Goal: Complete application form

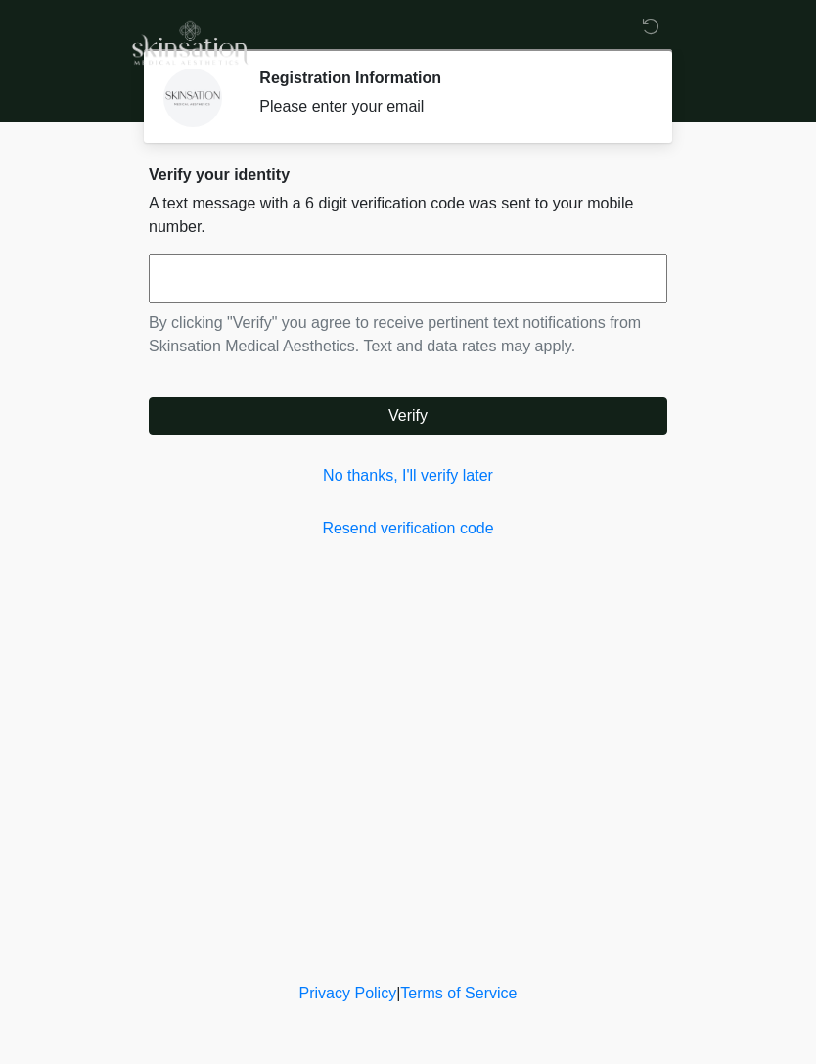
click at [531, 281] on input "text" at bounding box center [408, 278] width 519 height 49
click at [447, 478] on link "No thanks, I'll verify later" at bounding box center [408, 475] width 519 height 23
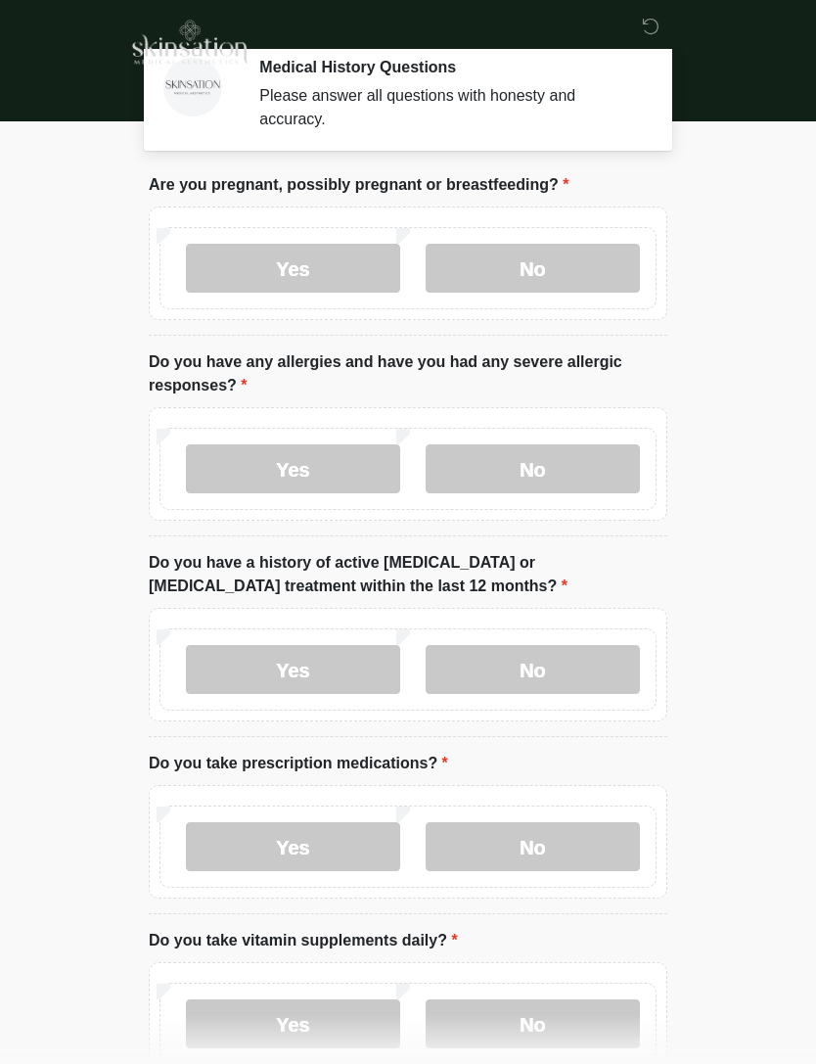
scroll to position [12, 0]
click at [581, 254] on label "No" at bounding box center [533, 267] width 214 height 49
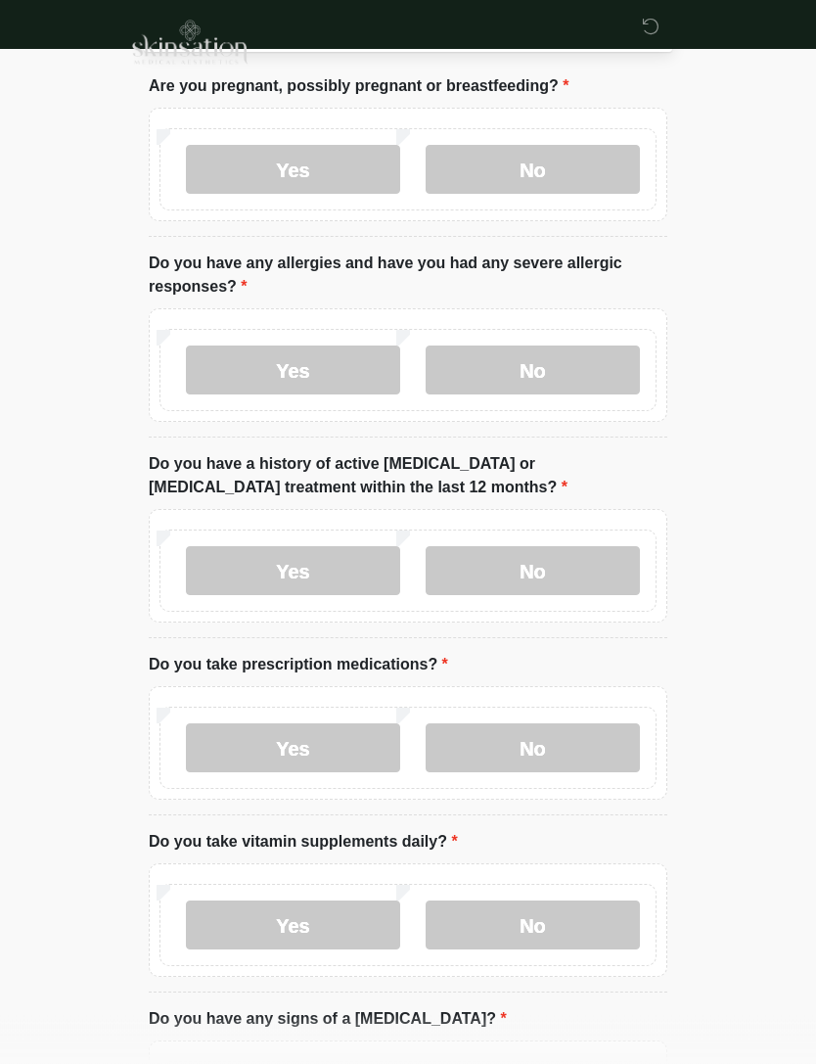
click at [567, 376] on label "No" at bounding box center [533, 370] width 214 height 49
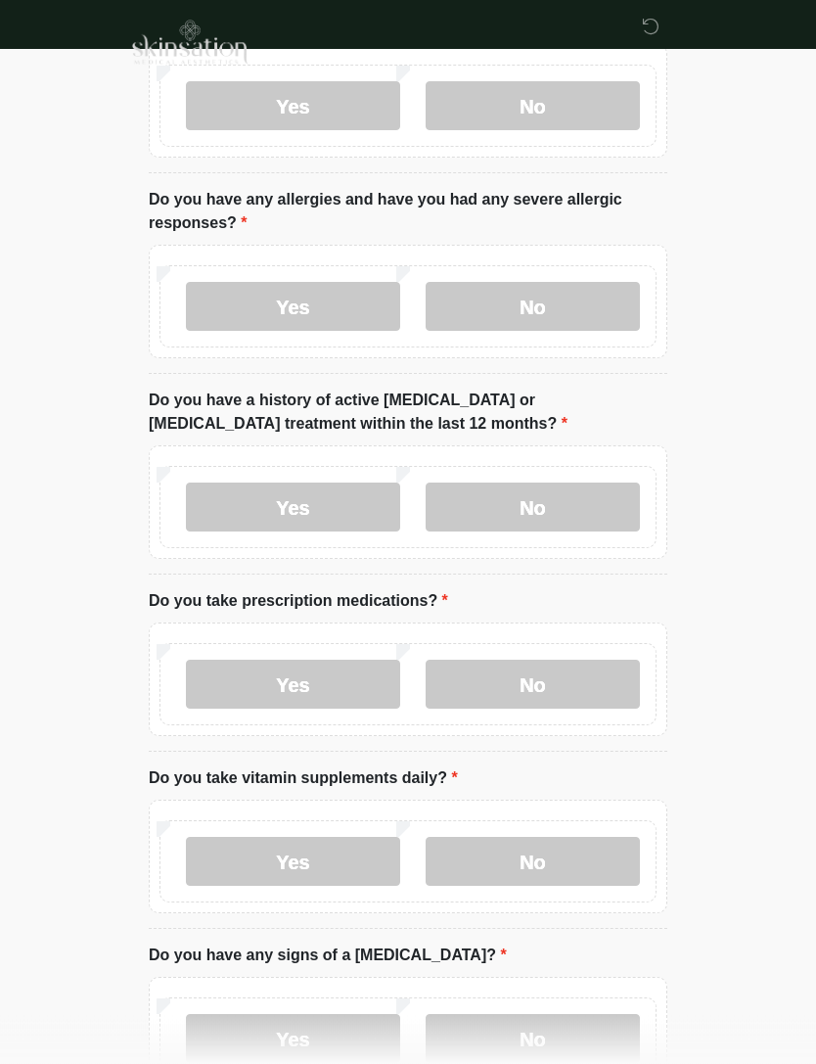
scroll to position [205, 0]
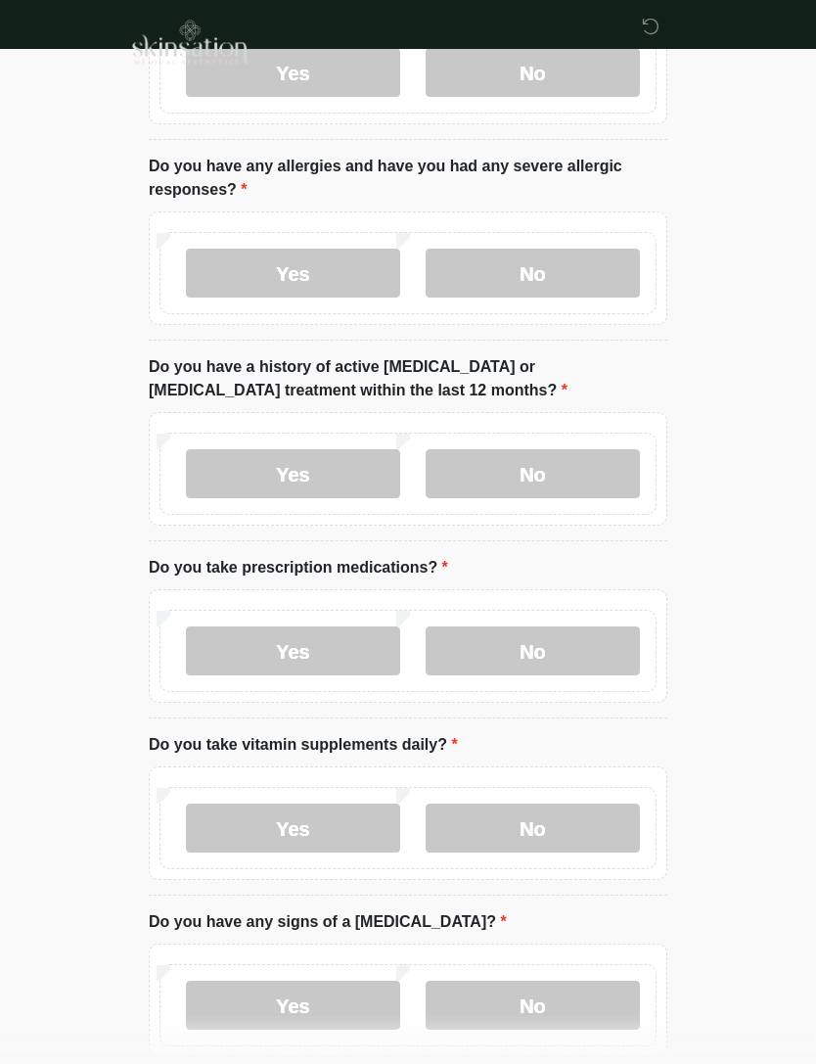
click at [593, 474] on label "No" at bounding box center [533, 474] width 214 height 49
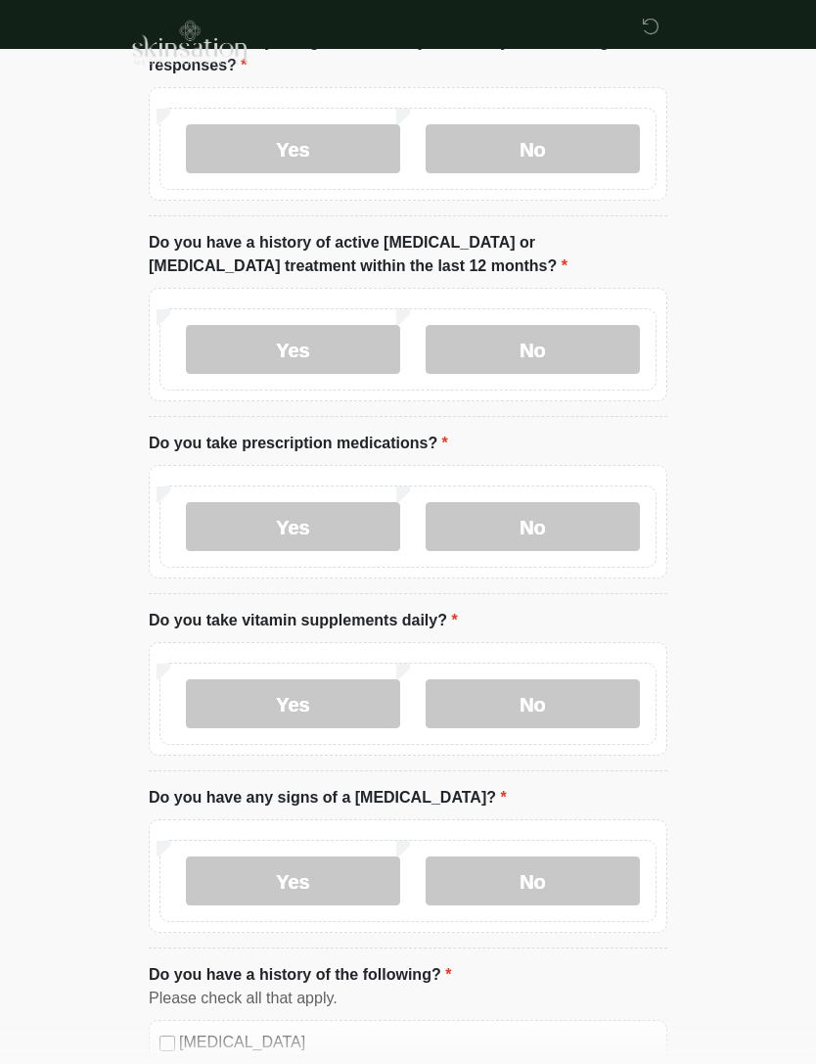
scroll to position [337, 0]
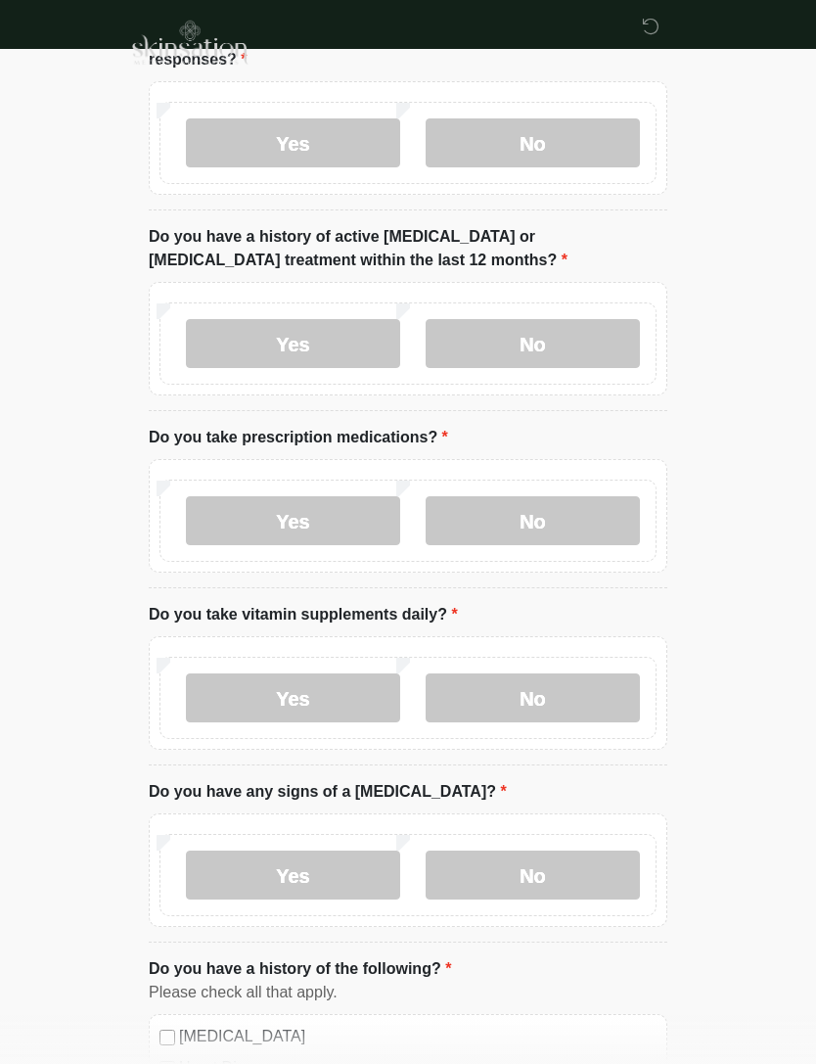
click at [576, 527] on label "No" at bounding box center [533, 520] width 214 height 49
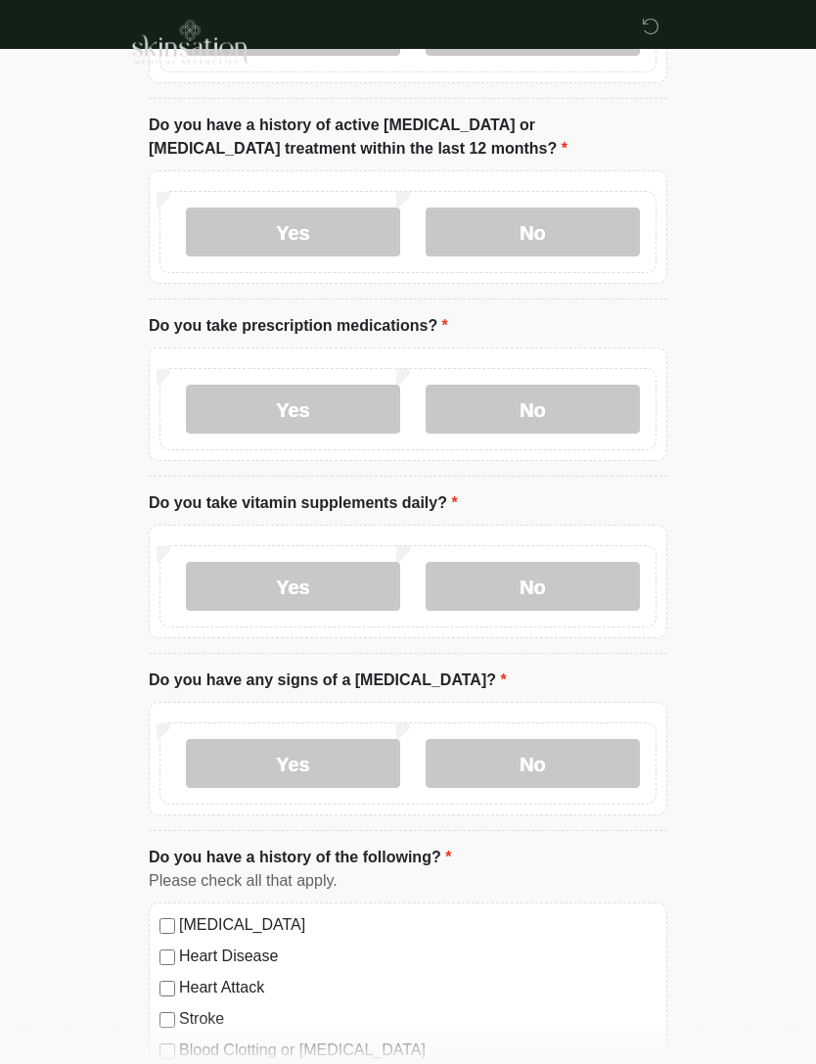
scroll to position [448, 0]
click at [576, 600] on label "No" at bounding box center [533, 586] width 214 height 49
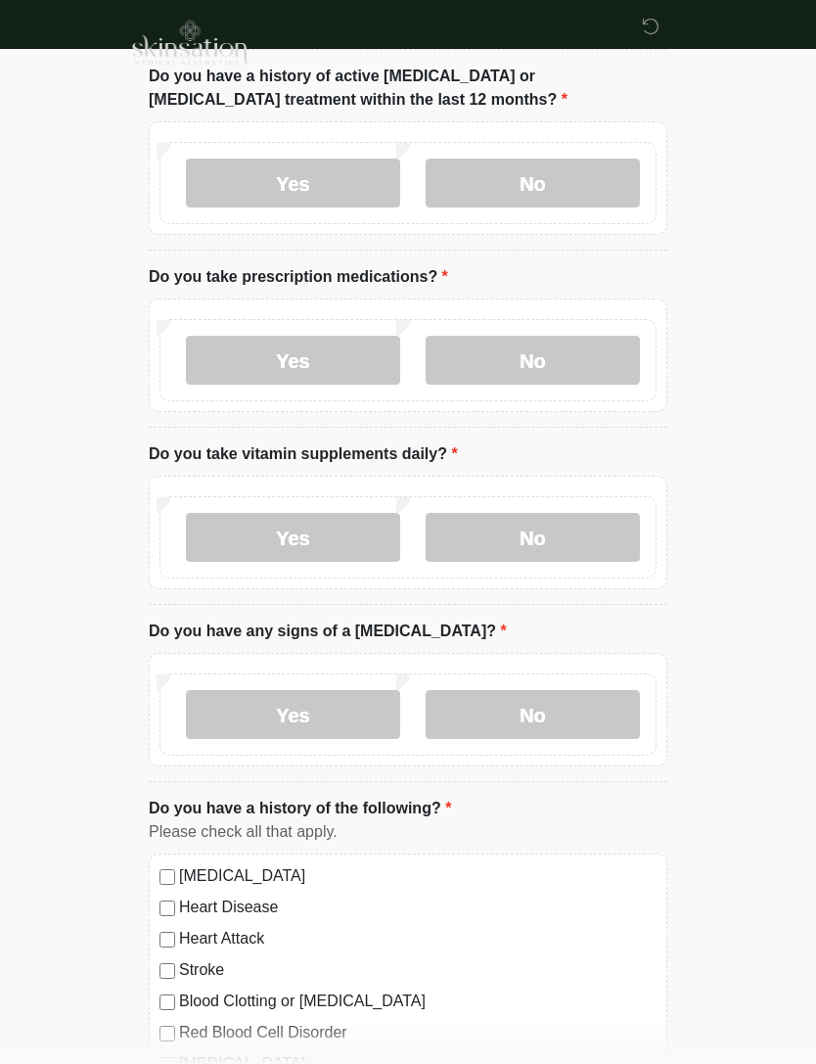
scroll to position [595, 0]
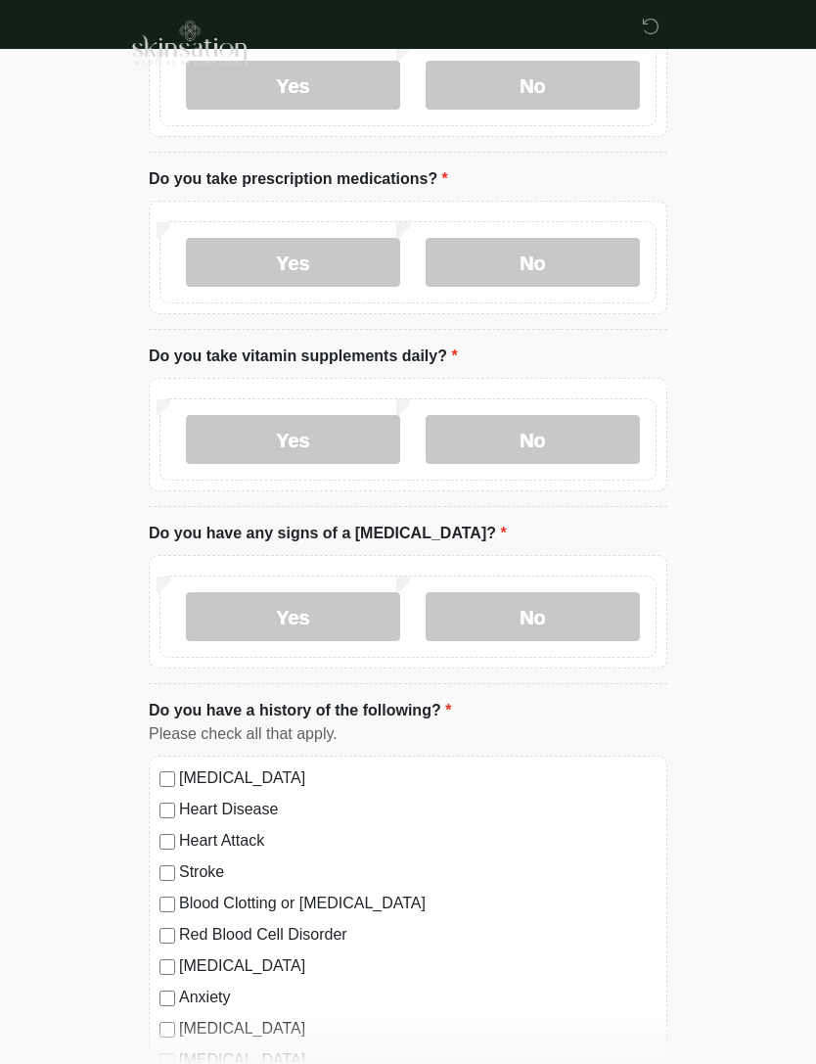
click at [578, 612] on label "No" at bounding box center [533, 616] width 214 height 49
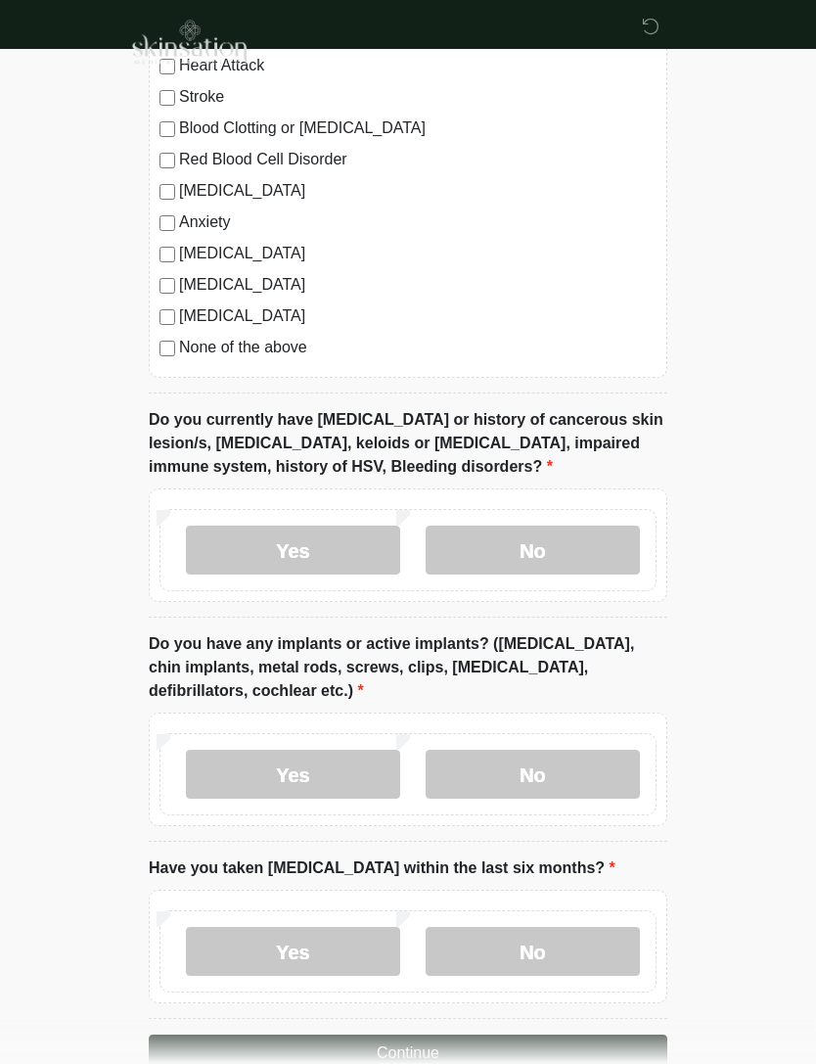
scroll to position [1393, 0]
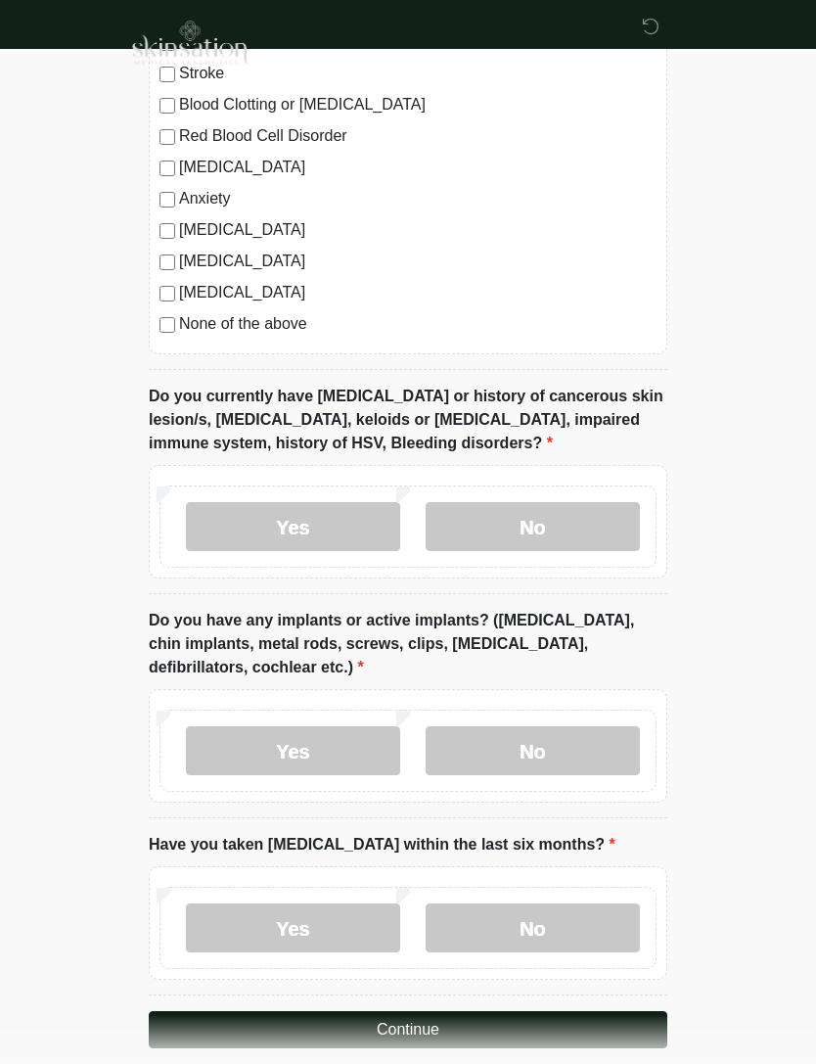
click at [571, 527] on label "No" at bounding box center [533, 526] width 214 height 49
click at [591, 752] on label "No" at bounding box center [533, 750] width 214 height 49
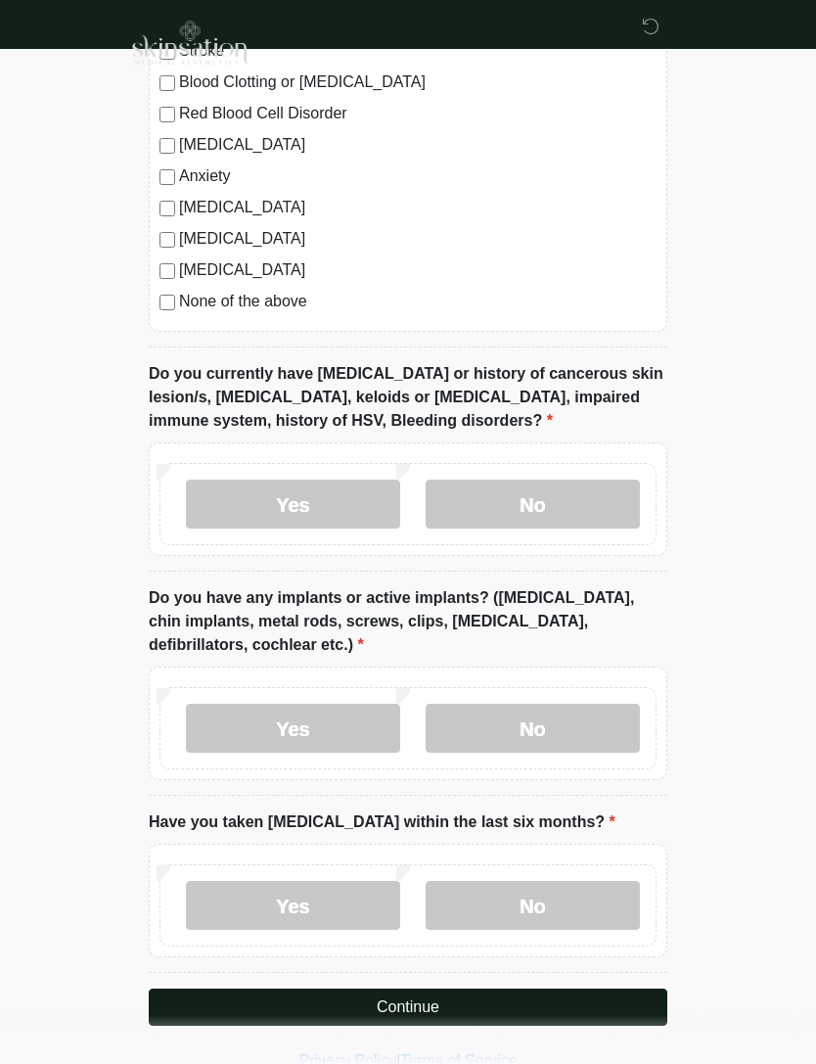
click at [599, 898] on label "No" at bounding box center [533, 905] width 214 height 49
click at [637, 1009] on button "Continue" at bounding box center [408, 1006] width 519 height 37
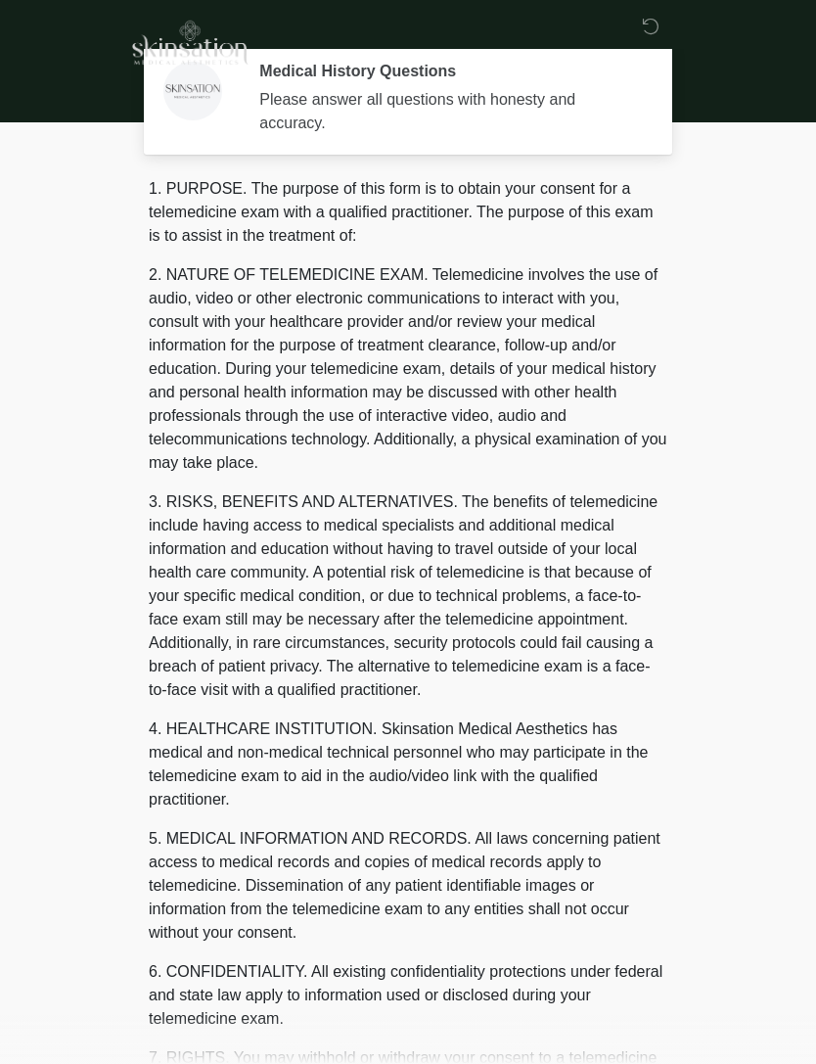
scroll to position [0, 0]
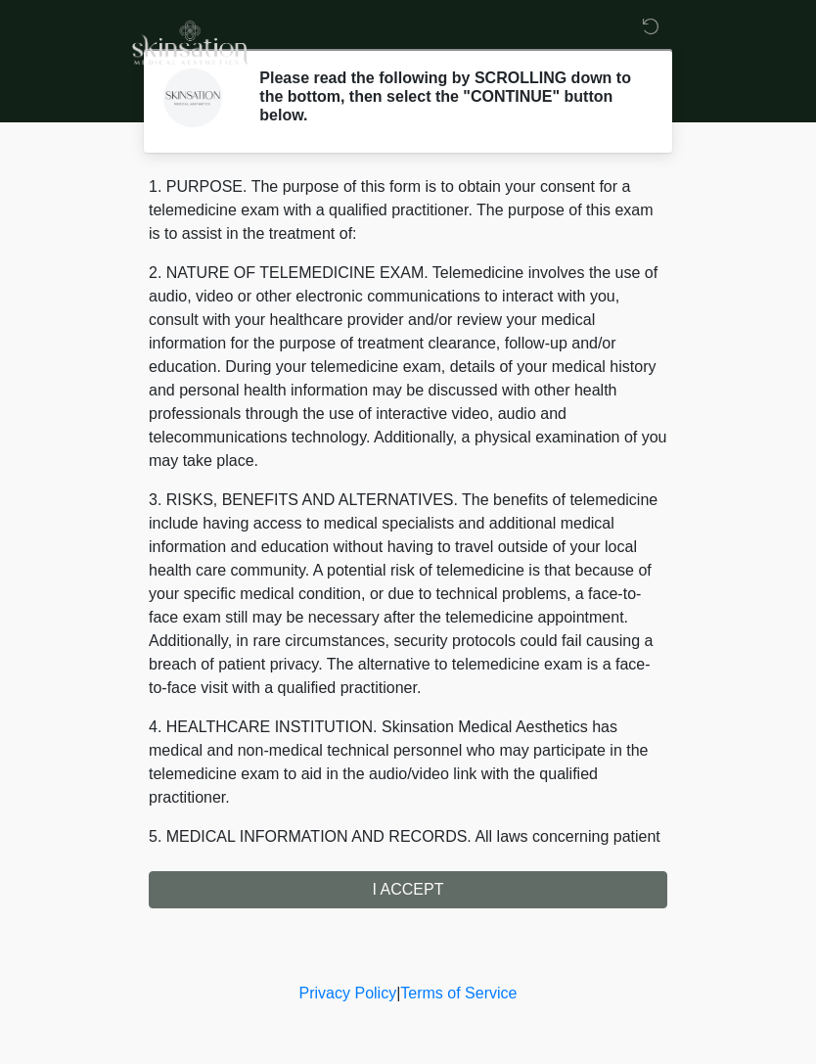
click at [595, 884] on div "1. PURPOSE. The purpose of this form is to obtain your consent for a telemedici…" at bounding box center [408, 541] width 519 height 733
click at [633, 892] on div "1. PURPOSE. The purpose of this form is to obtain your consent for a telemedici…" at bounding box center [408, 541] width 519 height 733
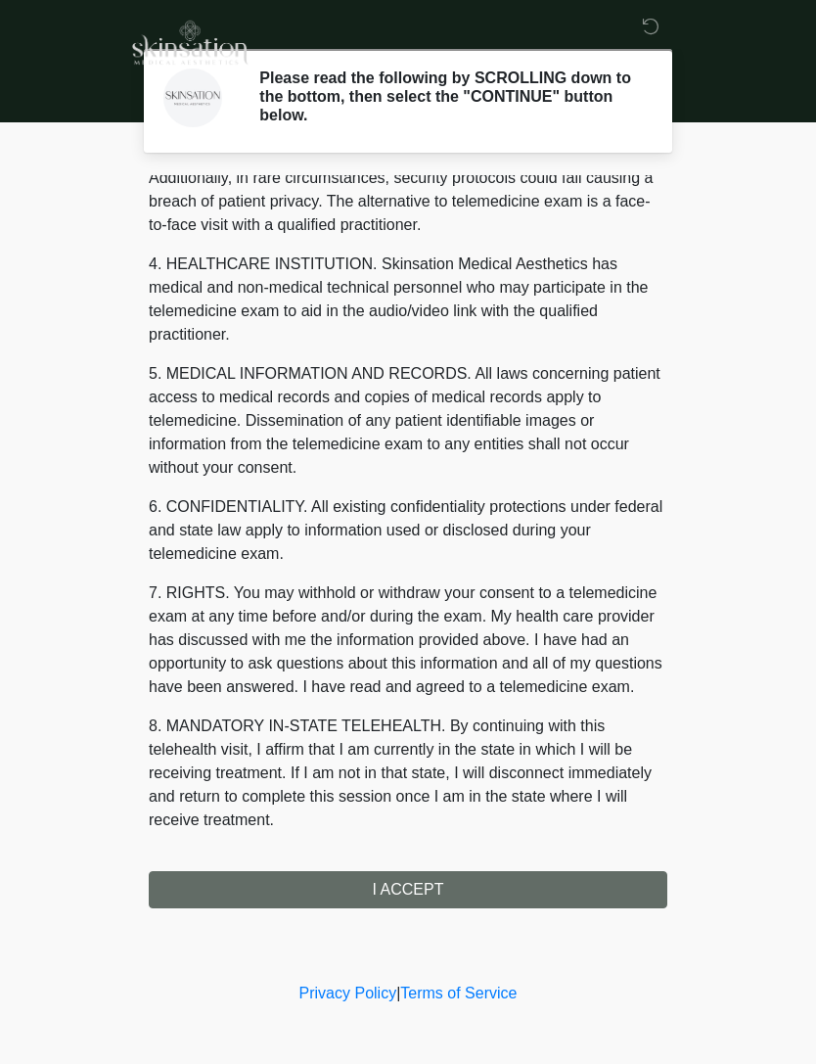
click at [547, 895] on div "1. PURPOSE. The purpose of this form is to obtain your consent for a telemedici…" at bounding box center [408, 541] width 519 height 733
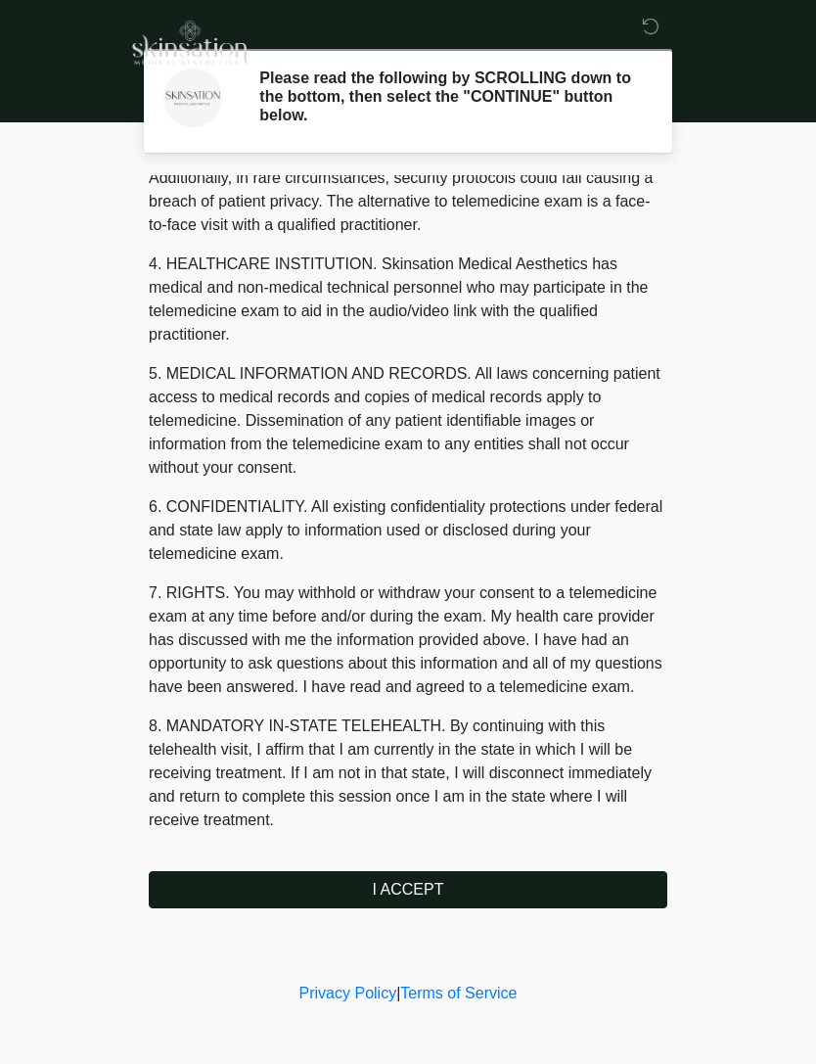
click at [434, 887] on button "I ACCEPT" at bounding box center [408, 889] width 519 height 37
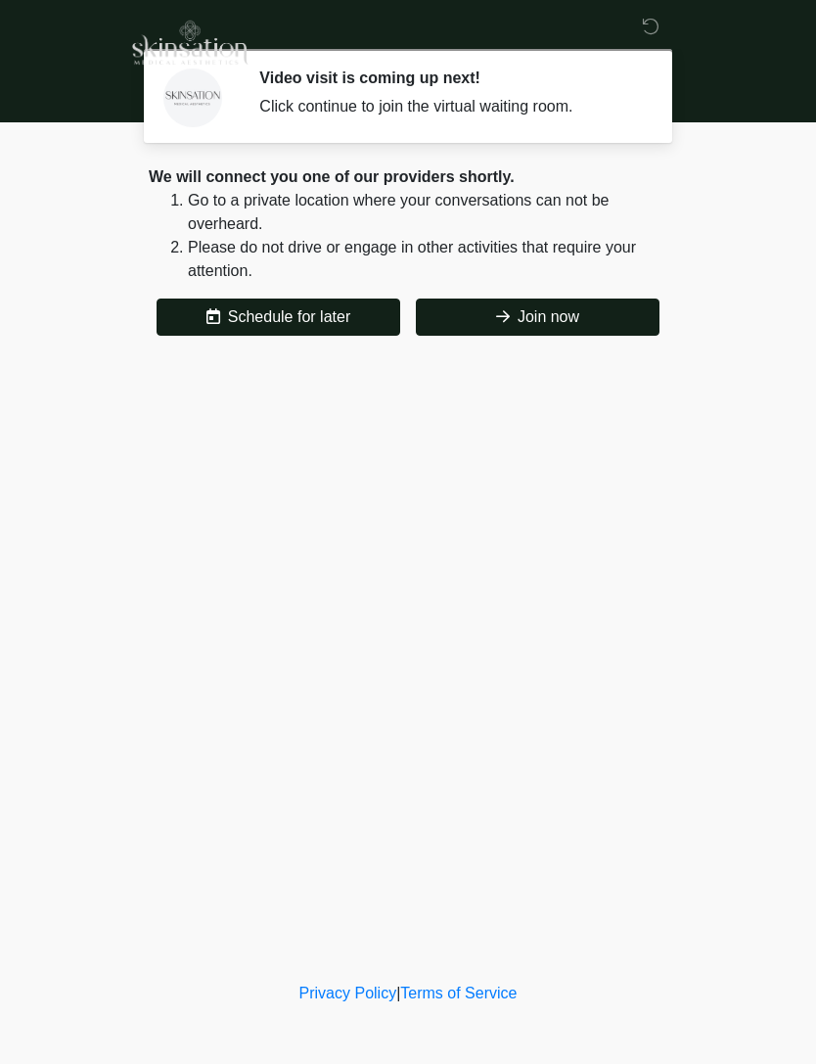
click at [563, 301] on button "Join now" at bounding box center [538, 316] width 244 height 37
